Goal: Check status: Check status

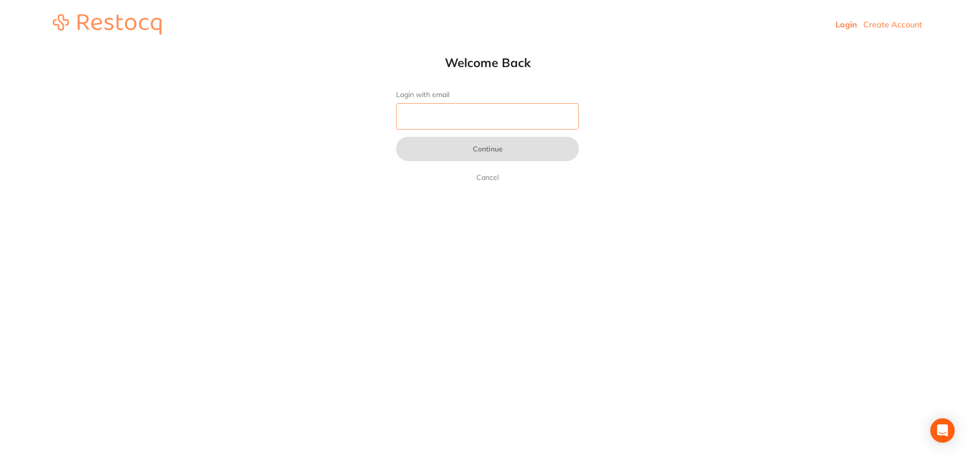
click at [449, 117] on input "Login with email" at bounding box center [487, 116] width 183 height 26
type input "[EMAIL_ADDRESS][DOMAIN_NAME]"
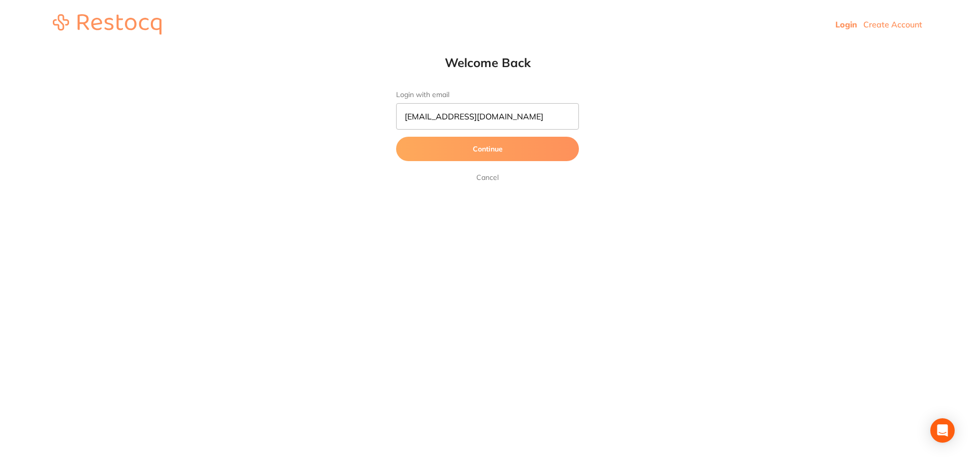
click at [463, 151] on button "Continue" at bounding box center [487, 149] width 183 height 24
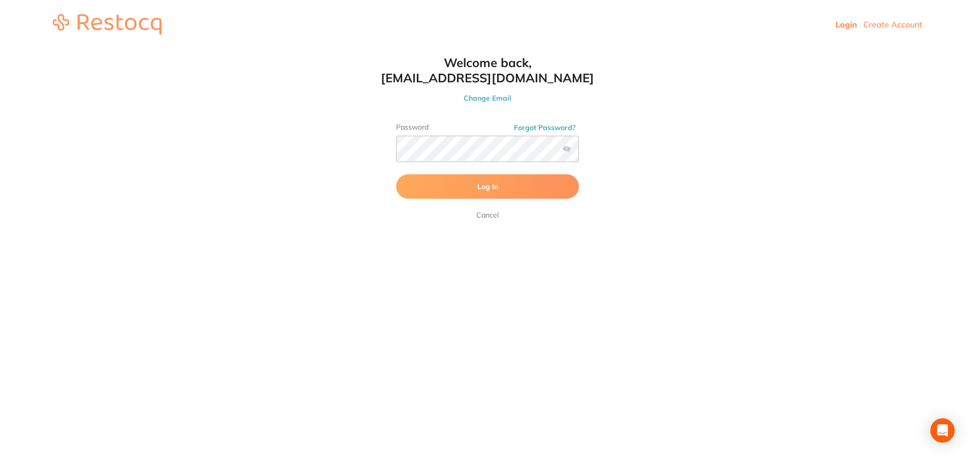
click at [466, 191] on button "Log In" at bounding box center [487, 186] width 183 height 24
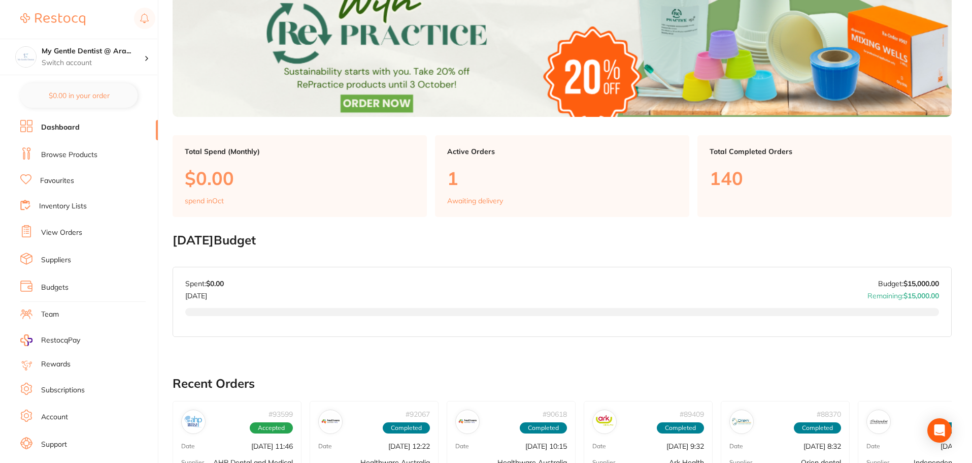
scroll to position [152, 0]
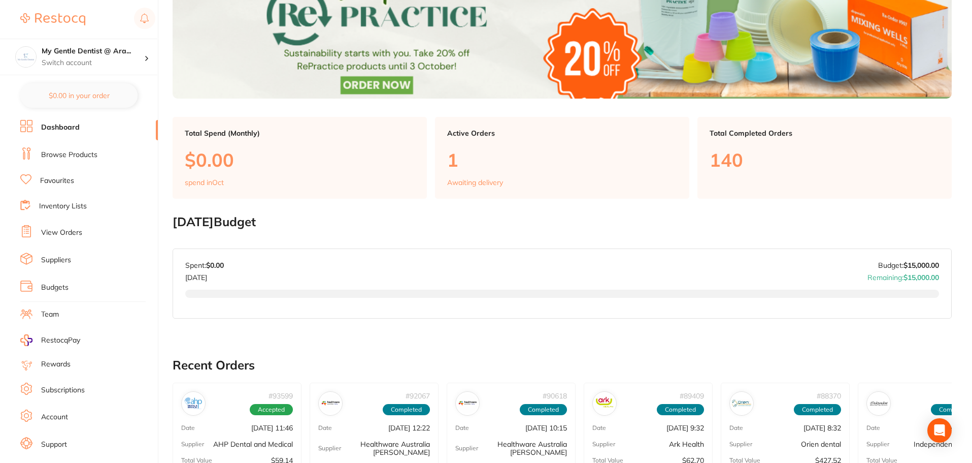
click at [72, 234] on link "View Orders" at bounding box center [61, 232] width 41 height 10
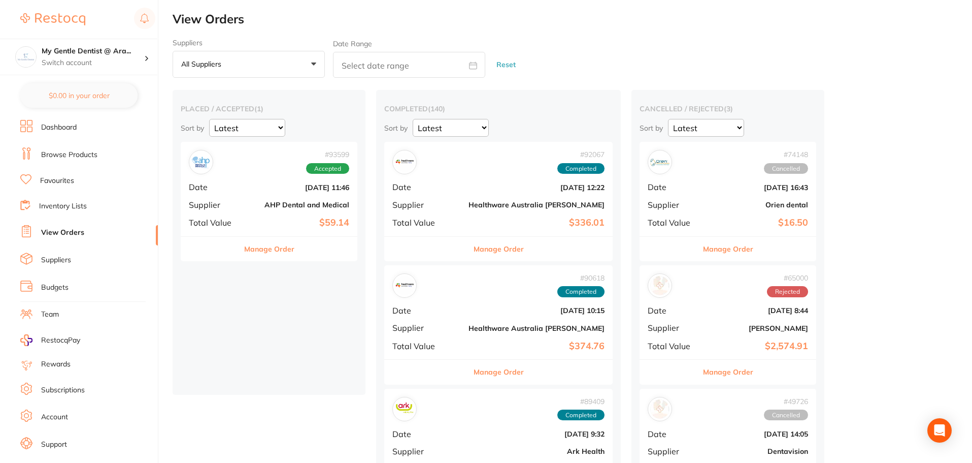
click at [90, 133] on li "Dashboard" at bounding box center [89, 127] width 138 height 15
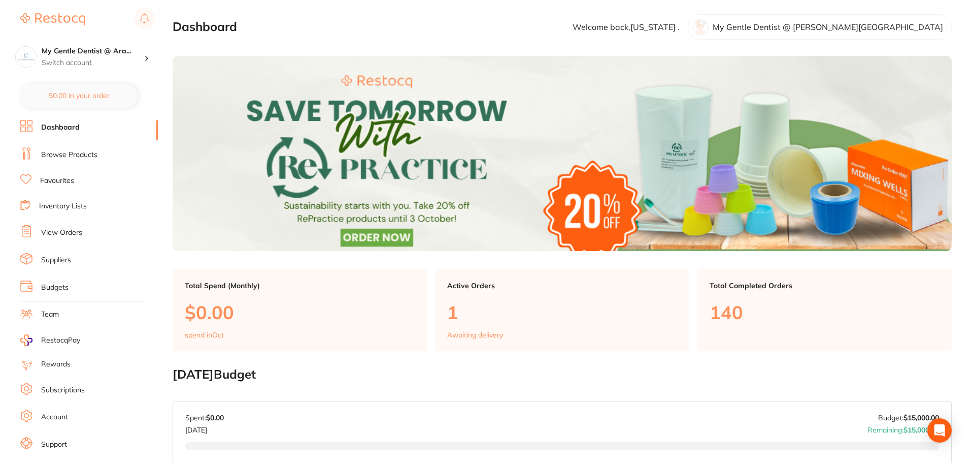
scroll to position [102, 0]
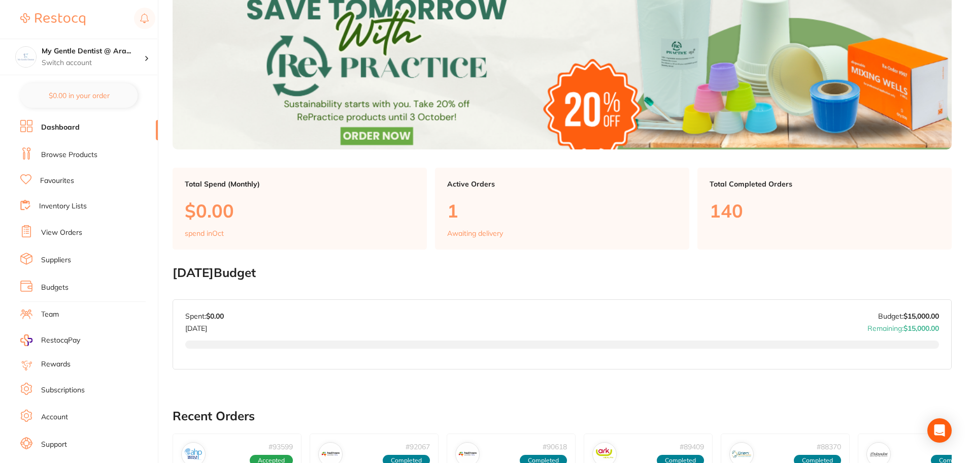
click at [468, 235] on p "Awaiting delivery" at bounding box center [475, 233] width 56 height 8
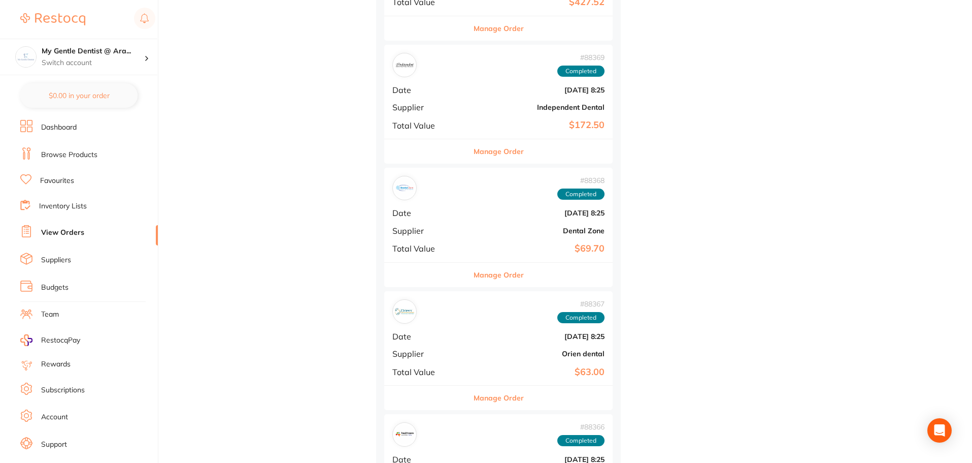
scroll to position [203, 0]
